Goal: Navigation & Orientation: Understand site structure

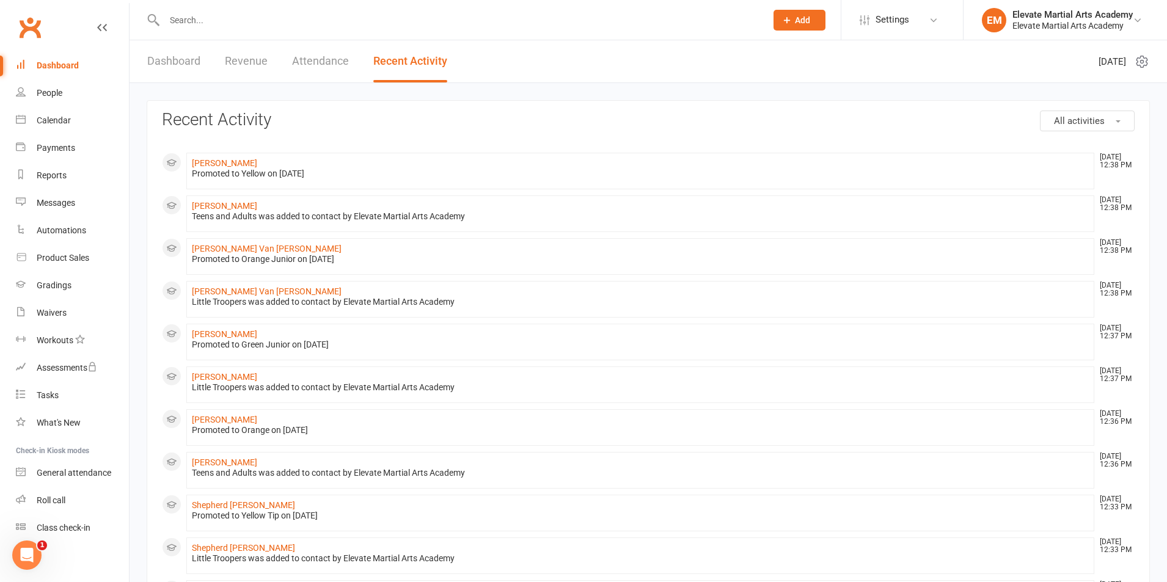
click at [173, 62] on link "Dashboard" at bounding box center [173, 61] width 53 height 42
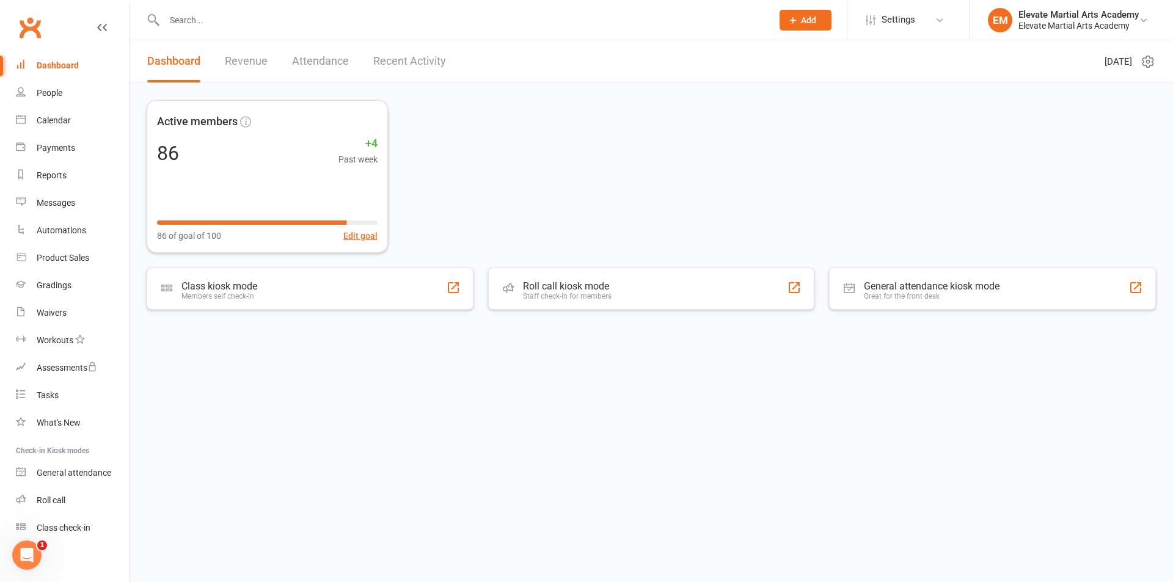
click at [306, 60] on link "Attendance" at bounding box center [320, 61] width 57 height 42
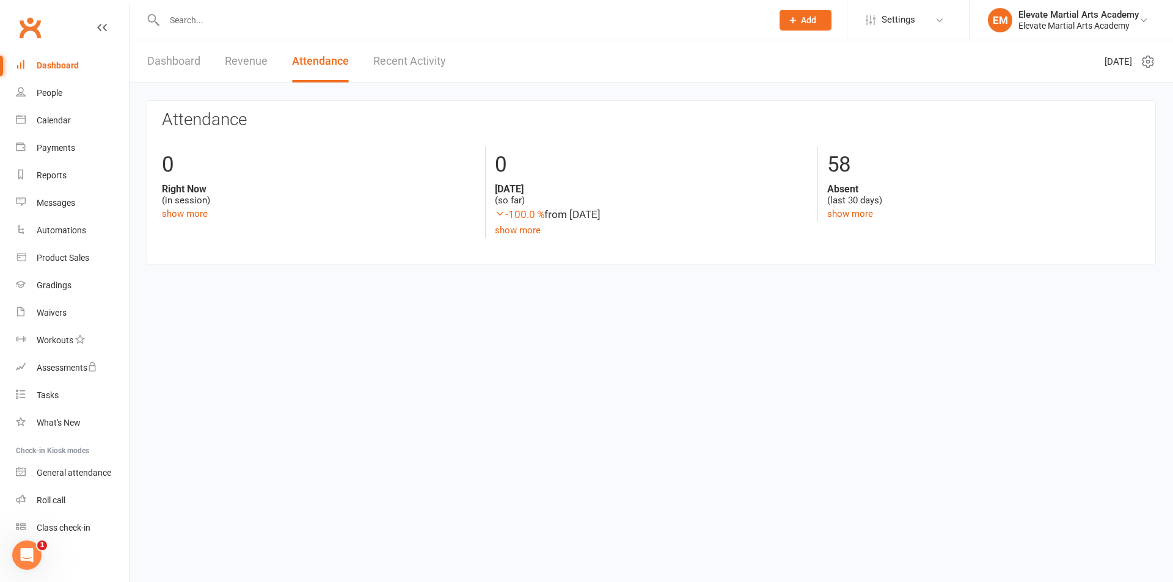
click at [238, 60] on link "Revenue" at bounding box center [246, 61] width 43 height 42
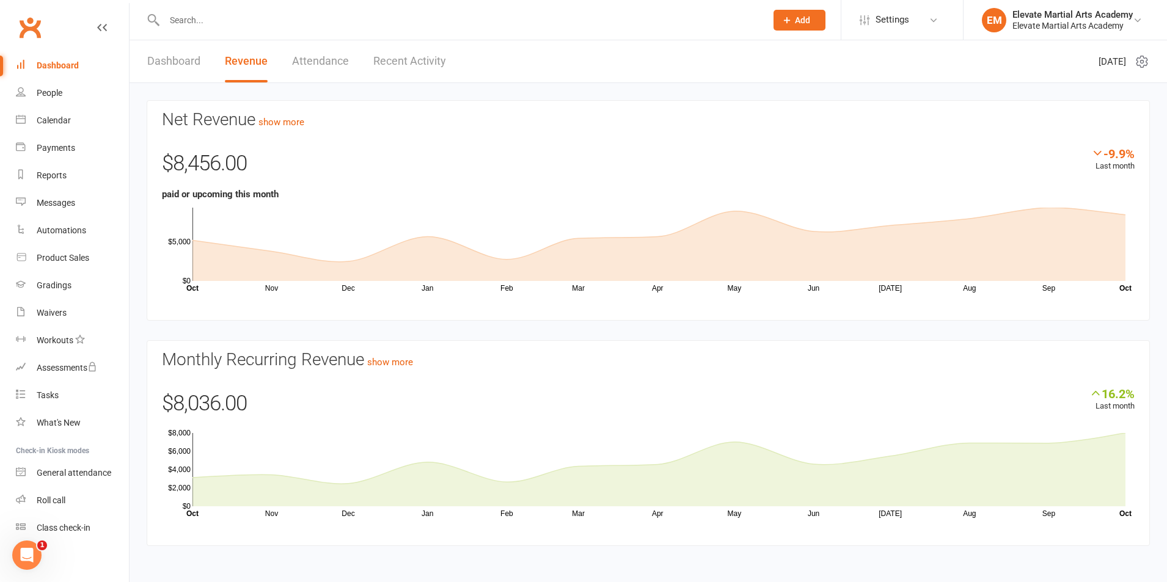
click at [389, 59] on link "Recent Activity" at bounding box center [409, 61] width 73 height 42
